Goal: Task Accomplishment & Management: Complete application form

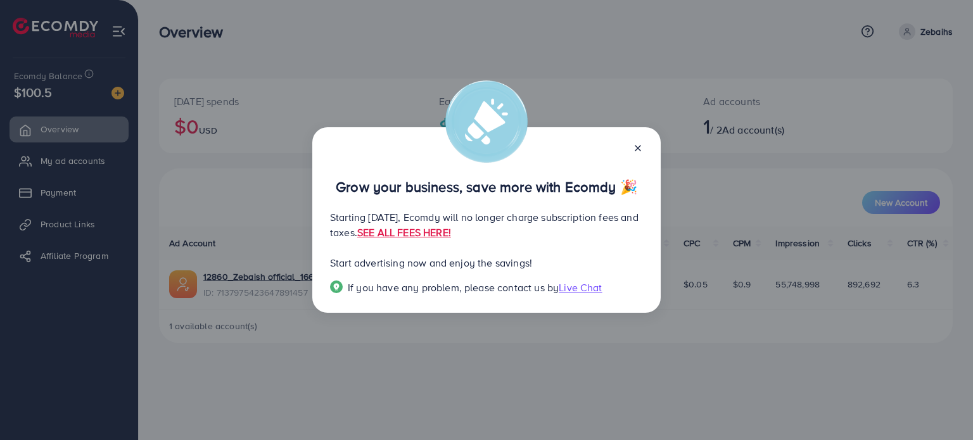
click at [543, 68] on div "Grow your business, save more with Ecomdy 🎉 Starting [DATE], Ecomdy will no lon…" at bounding box center [486, 220] width 973 height 440
click at [451, 236] on link "SEE ALL FEES HERE!" at bounding box center [404, 233] width 94 height 14
click at [72, 298] on div "Grow your business, save more with Ecomdy 🎉 Starting [DATE], Ecomdy will no lon…" at bounding box center [486, 220] width 973 height 440
click at [634, 151] on icon at bounding box center [638, 148] width 10 height 10
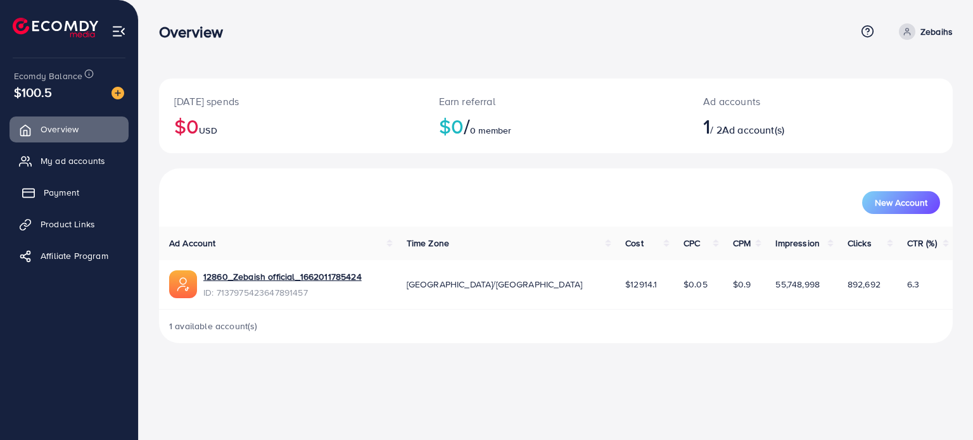
click at [74, 196] on span "Payment" at bounding box center [61, 192] width 35 height 13
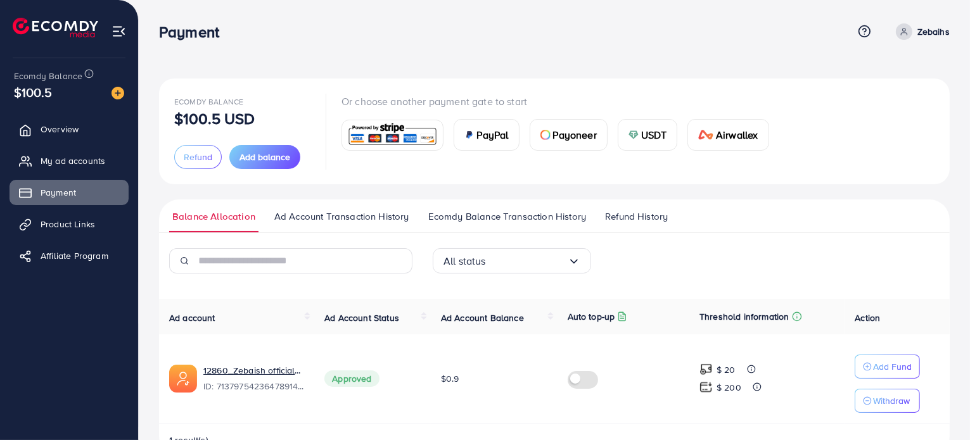
scroll to position [35, 0]
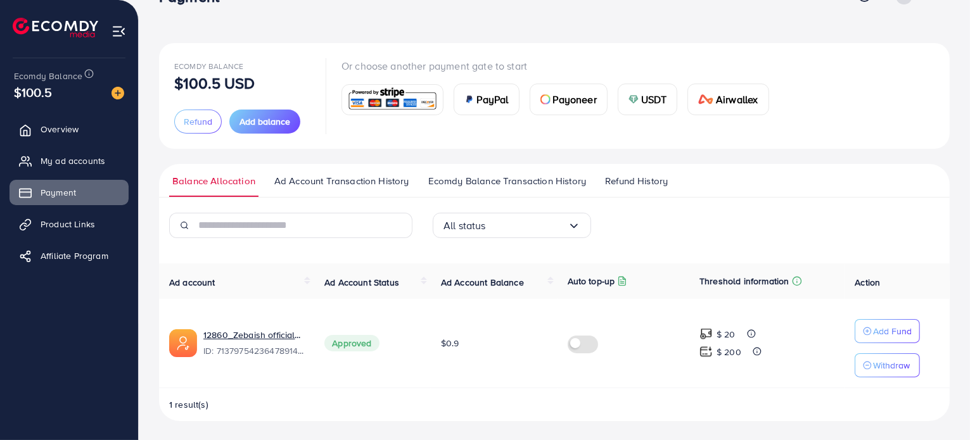
click at [362, 183] on span "Ad Account Transaction History" at bounding box center [341, 181] width 135 height 14
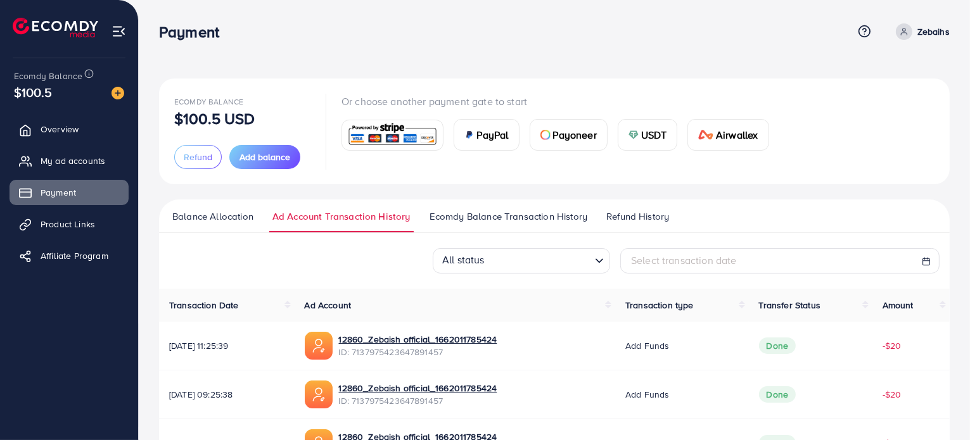
click at [451, 222] on span "Ecomdy Balance Transaction History" at bounding box center [509, 217] width 158 height 14
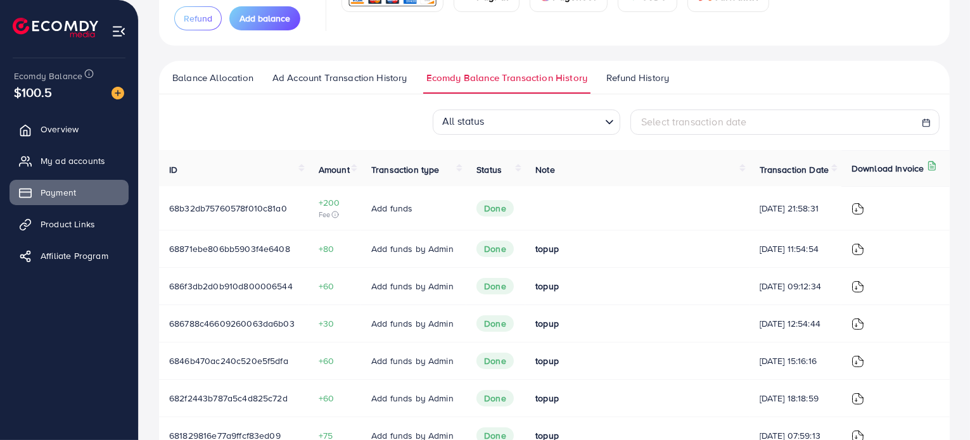
scroll to position [139, 0]
click at [625, 75] on span "Refund History" at bounding box center [637, 77] width 63 height 14
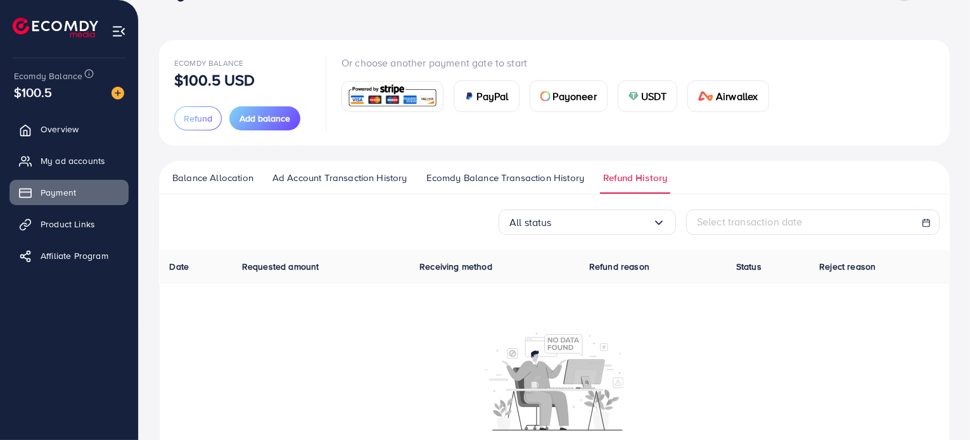
scroll to position [41, 0]
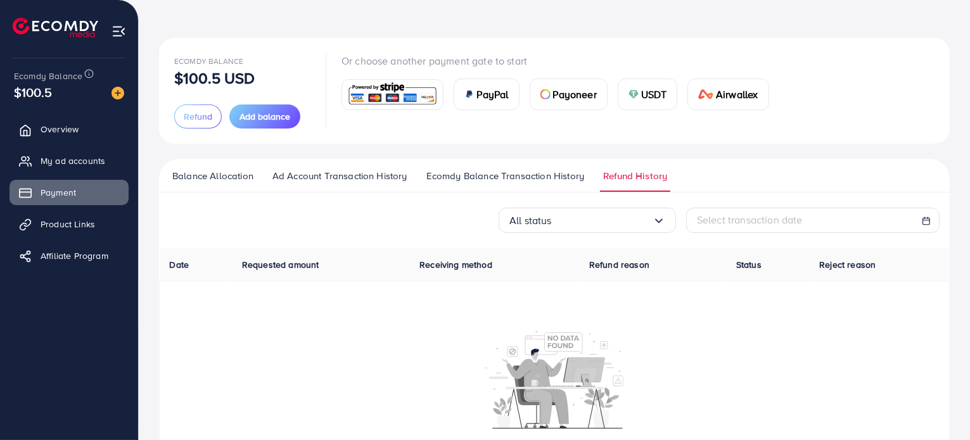
click at [514, 172] on span "Ecomdy Balance Transaction History" at bounding box center [505, 176] width 158 height 14
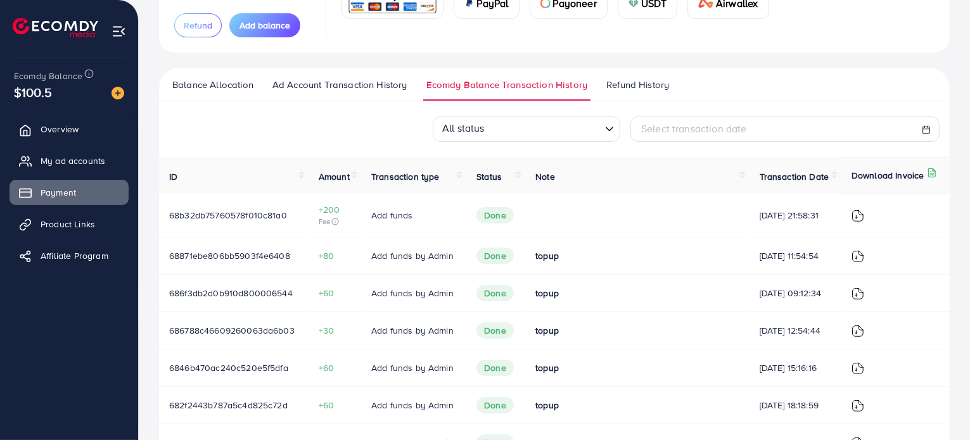
scroll to position [124, 0]
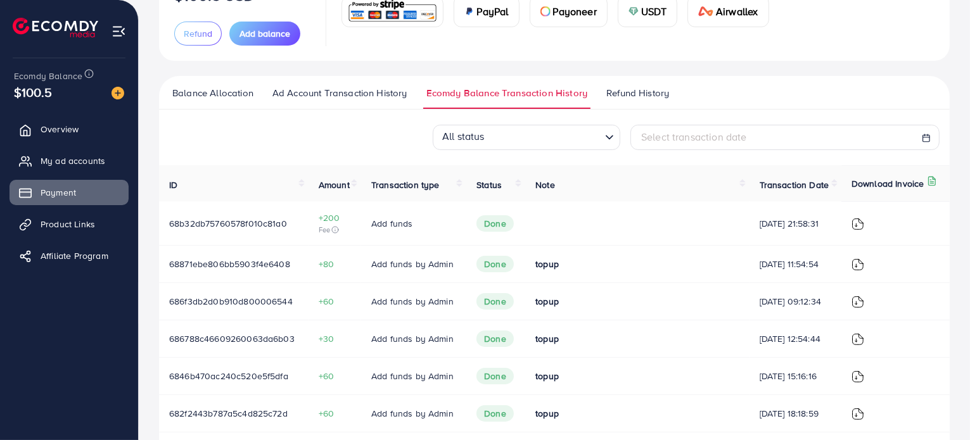
click at [367, 88] on span "Ad Account Transaction History" at bounding box center [339, 93] width 135 height 14
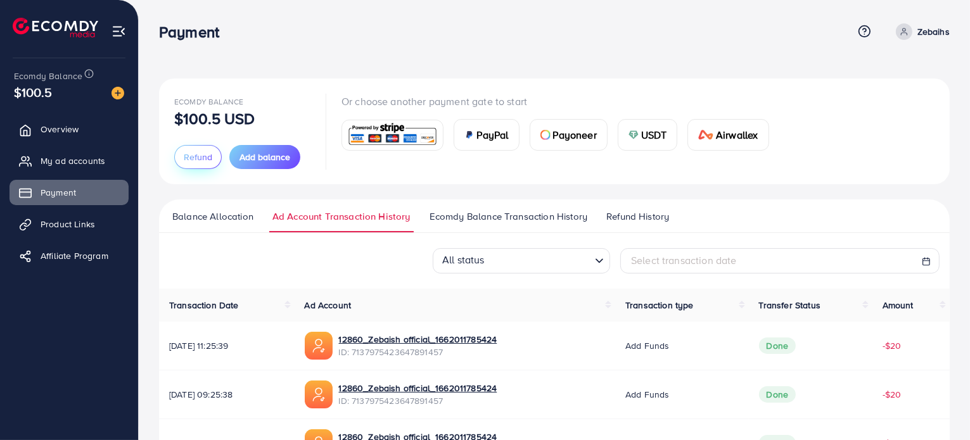
click at [204, 163] on span "Refund" at bounding box center [198, 157] width 29 height 13
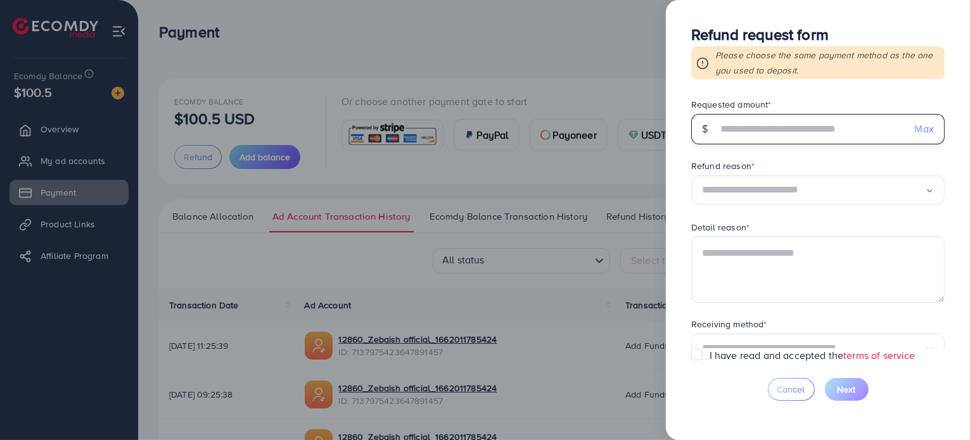
click at [800, 132] on input "text" at bounding box center [811, 129] width 188 height 30
type input "*****"
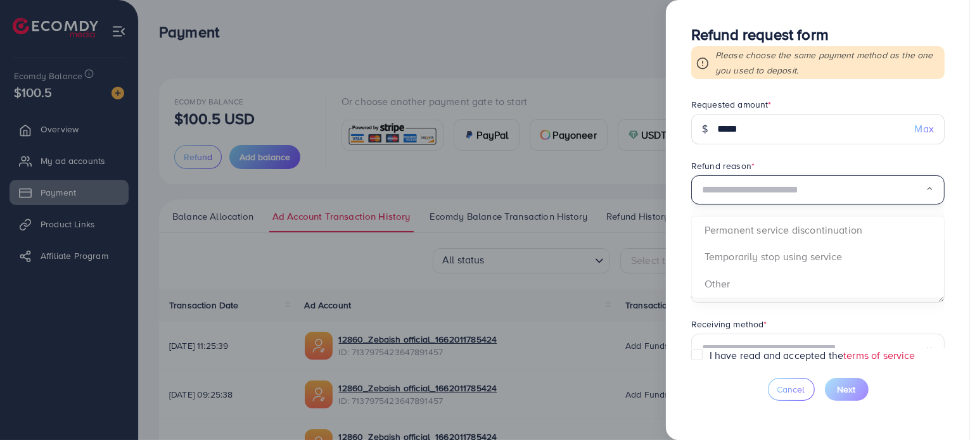
click at [784, 189] on input "Search for option" at bounding box center [814, 191] width 224 height 20
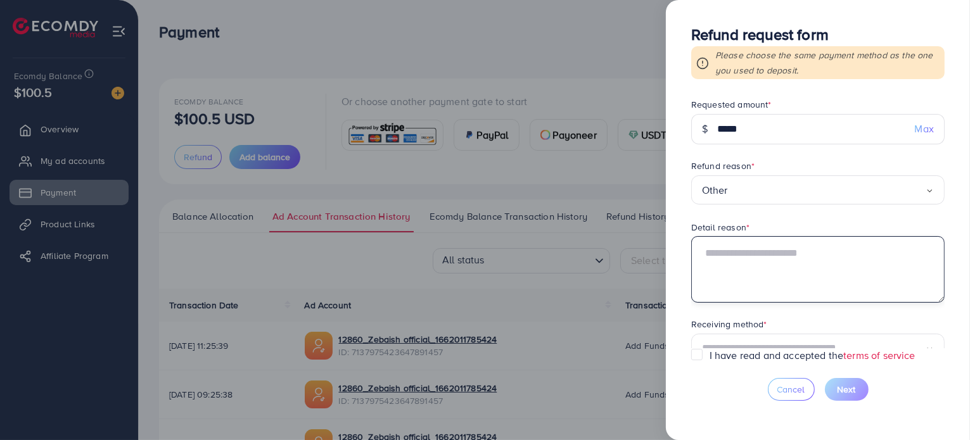
click at [768, 276] on textarea at bounding box center [817, 269] width 253 height 66
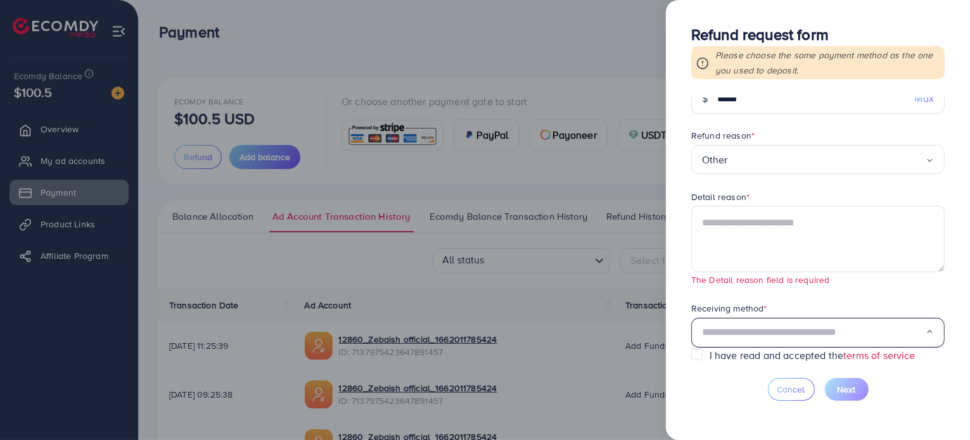
click at [754, 326] on input "Search for option" at bounding box center [814, 333] width 224 height 20
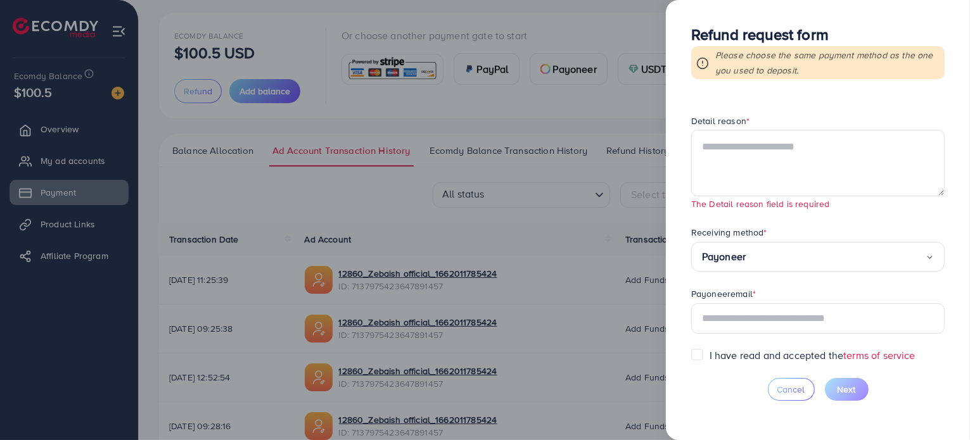
scroll to position [67, 0]
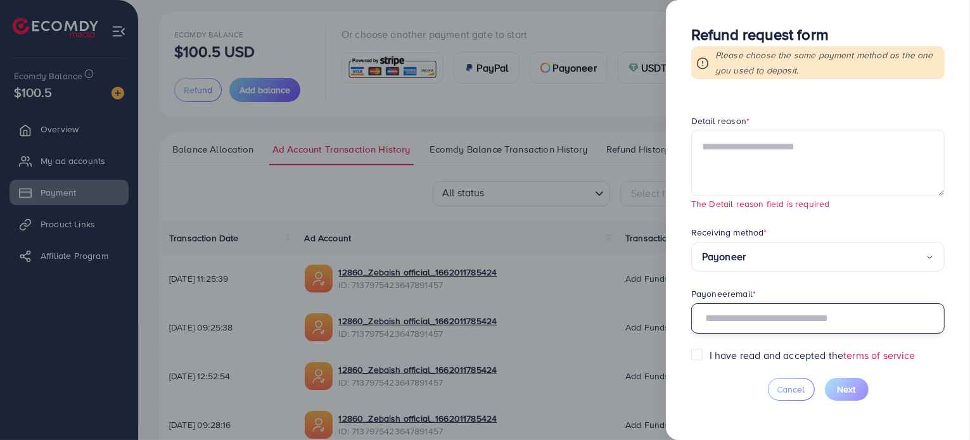
click at [754, 326] on input "text" at bounding box center [817, 319] width 253 height 30
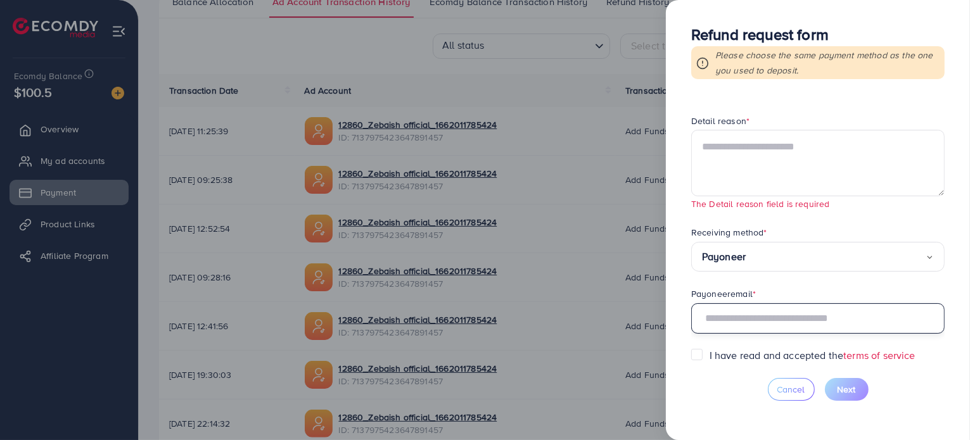
scroll to position [214, 0]
click at [754, 326] on input "text" at bounding box center [817, 319] width 253 height 30
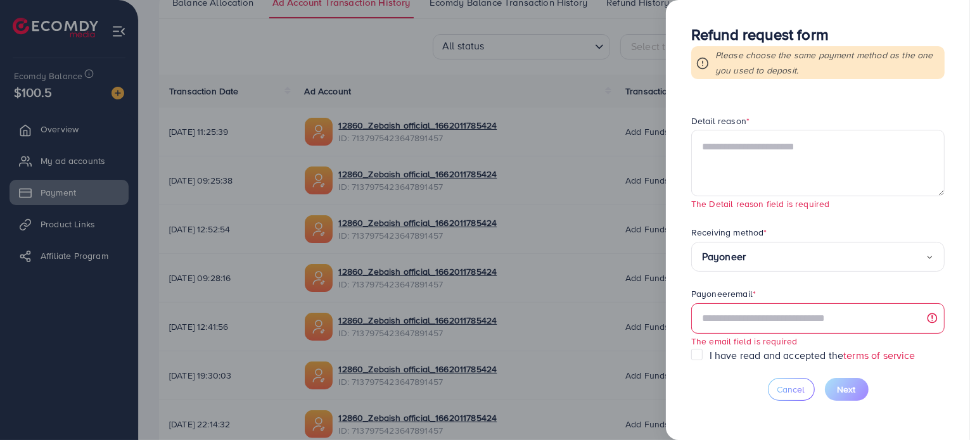
click at [539, 65] on div at bounding box center [485, 220] width 970 height 440
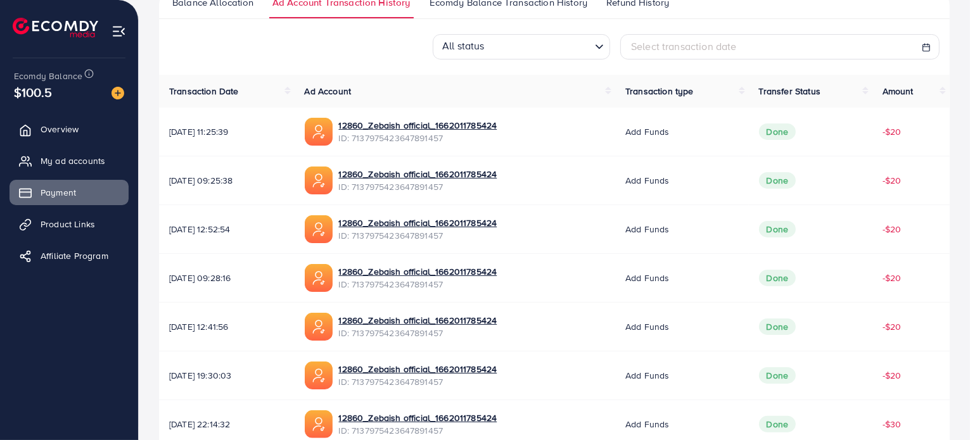
scroll to position [0, 0]
